Goal: Task Accomplishment & Management: Manage account settings

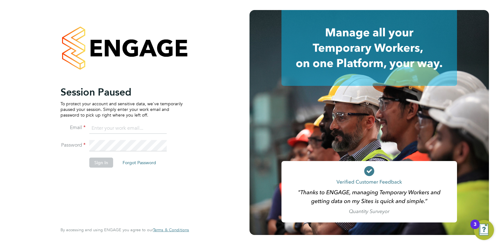
click at [101, 125] on input at bounding box center [127, 128] width 77 height 11
drag, startPoint x: 168, startPoint y: 128, endPoint x: 60, endPoint y: 125, distance: 107.5
click at [60, 125] on li "Email cameron.fisher9610@gmail.com" at bounding box center [121, 132] width 122 height 18
drag, startPoint x: 60, startPoint y: 125, endPoint x: 127, endPoint y: 130, distance: 66.9
click at [127, 130] on input "cameron.fisher9610@gmail.com" at bounding box center [127, 128] width 77 height 11
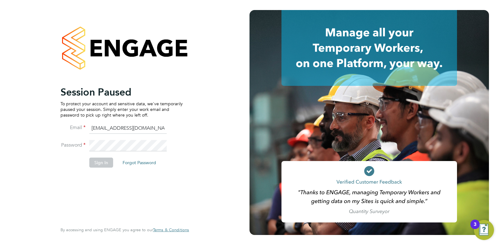
click at [127, 130] on input "cameron.fisher9610@gmail.com" at bounding box center [127, 128] width 77 height 11
type input "cameron@omniapeople.com"
